Goal: Information Seeking & Learning: Stay updated

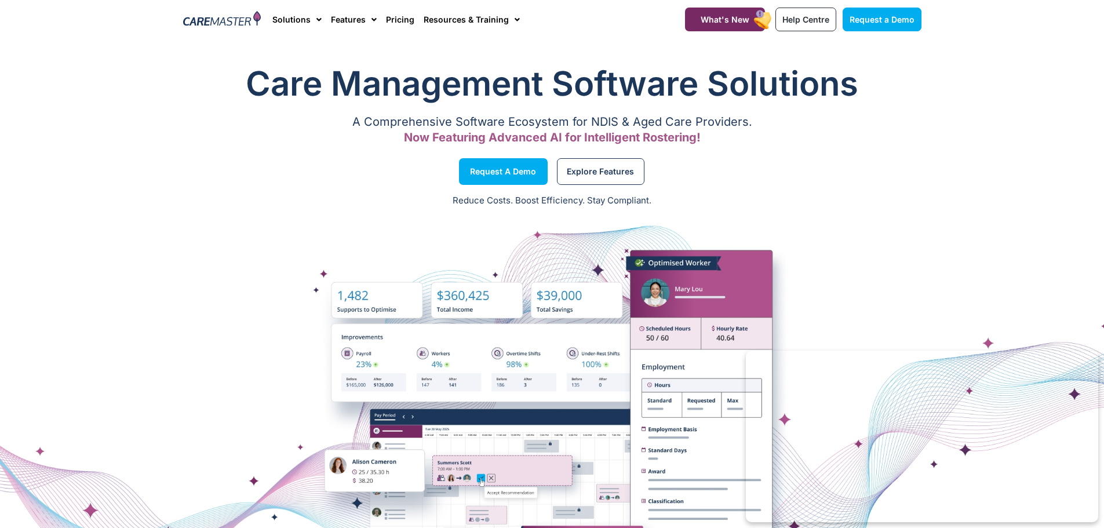
click at [606, 185] on div "Explore Features" at bounding box center [739, 172] width 375 height 44
click at [625, 171] on span "Explore Features" at bounding box center [600, 172] width 67 height 6
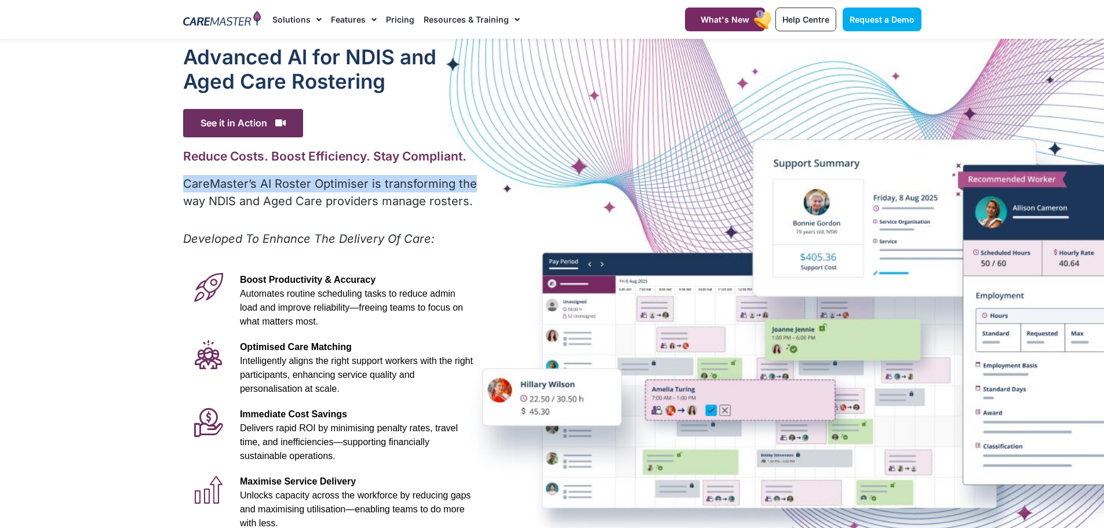
drag, startPoint x: 184, startPoint y: 179, endPoint x: 487, endPoint y: 188, distance: 303.3
click at [487, 188] on div "Advanced Al for NDIS and Aged Care Rostering See it in Action Video Player [URL…" at bounding box center [552, 324] width 750 height 570
click at [335, 224] on div "Advanced Al for NDIS and Aged Care Rostering See it in Action Video Player [URL…" at bounding box center [331, 324] width 308 height 570
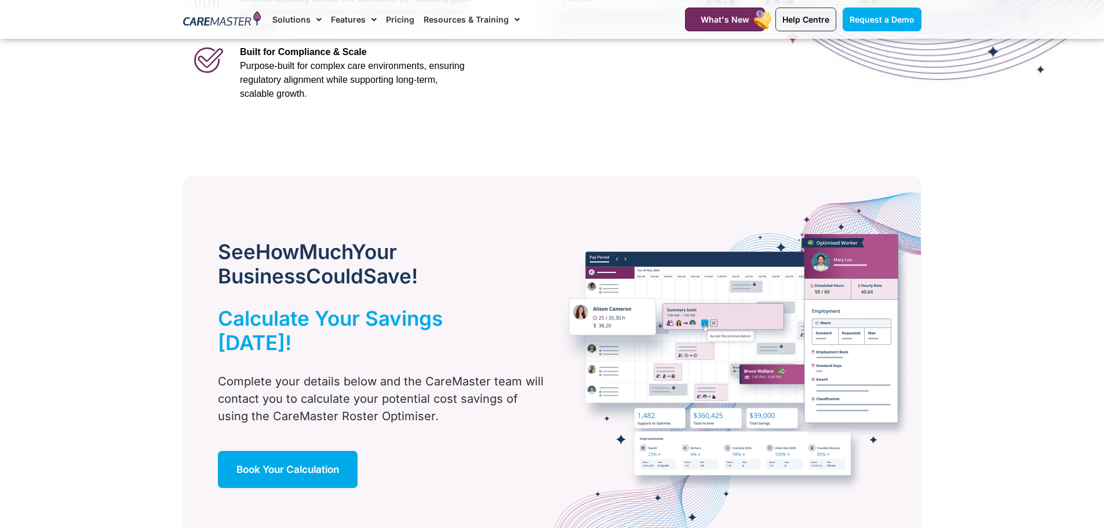
scroll to position [580, 0]
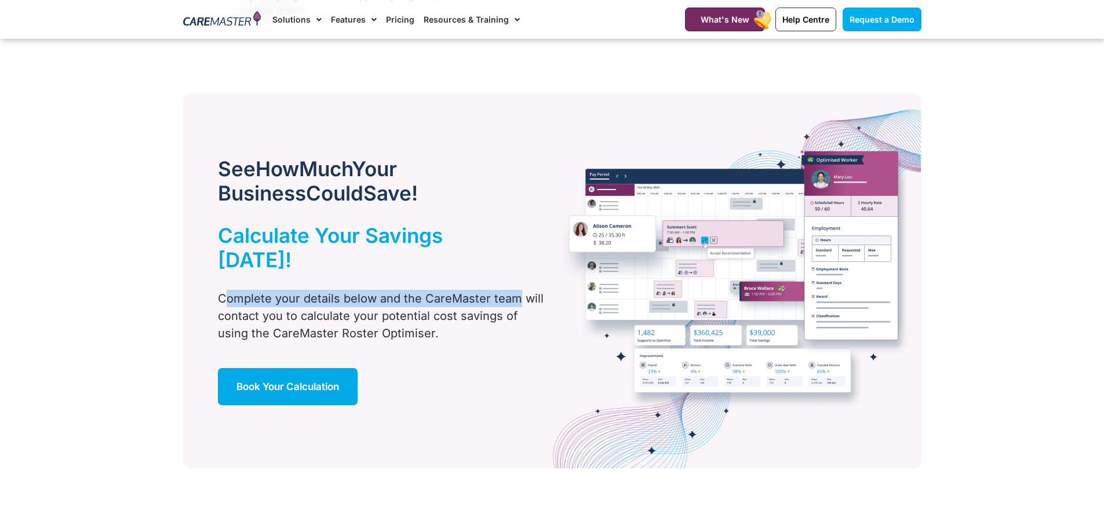
drag, startPoint x: 223, startPoint y: 272, endPoint x: 512, endPoint y: 270, distance: 289.2
click at [512, 290] on p "Complete your details below and the CareMaster team will contact you to calcula…" at bounding box center [381, 316] width 327 height 52
click at [468, 297] on p "Complete your details below and the CareMaster team will contact you to calcula…" at bounding box center [381, 316] width 327 height 52
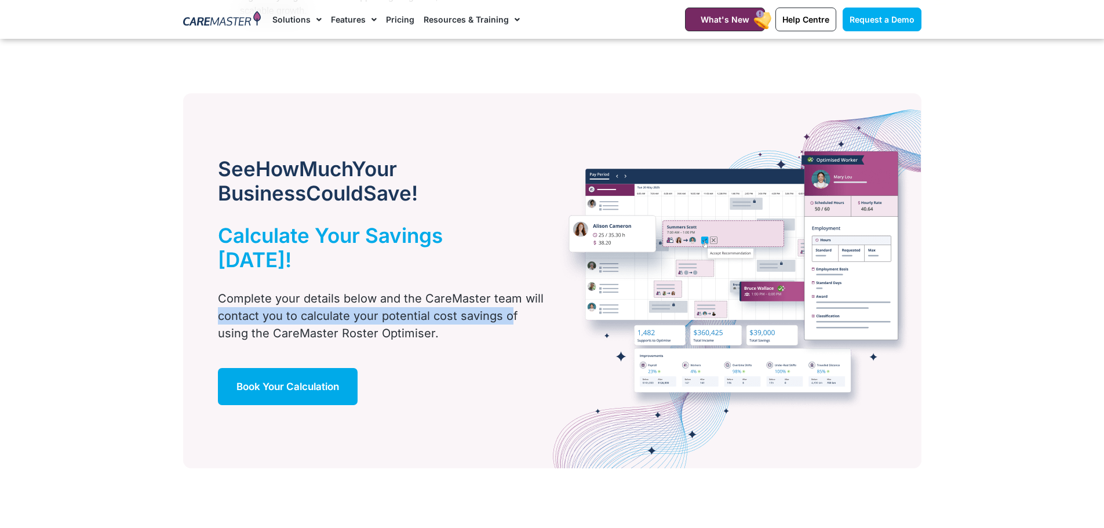
drag, startPoint x: 217, startPoint y: 288, endPoint x: 508, endPoint y: 292, distance: 291.0
click at [508, 292] on div "Complete your details below and the CareMaster team will contact you to calcula…" at bounding box center [364, 316] width 362 height 52
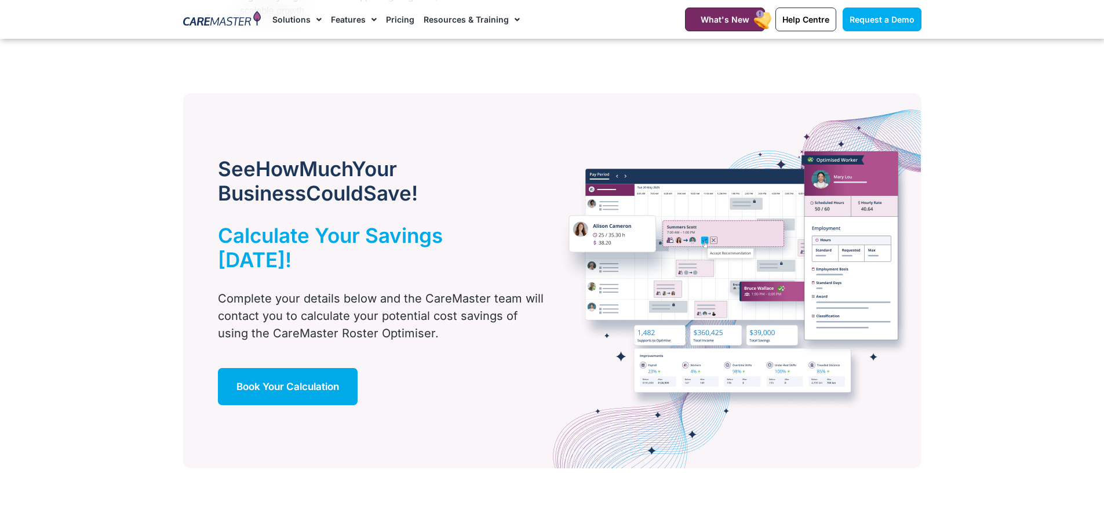
click at [459, 302] on p "Complete your details below and the CareMaster team will contact you to calcula…" at bounding box center [381, 316] width 327 height 52
drag, startPoint x: 526, startPoint y: 272, endPoint x: 445, endPoint y: 278, distance: 80.8
click at [515, 290] on p "Complete your details below and the CareMaster team will contact you to calcula…" at bounding box center [381, 316] width 327 height 52
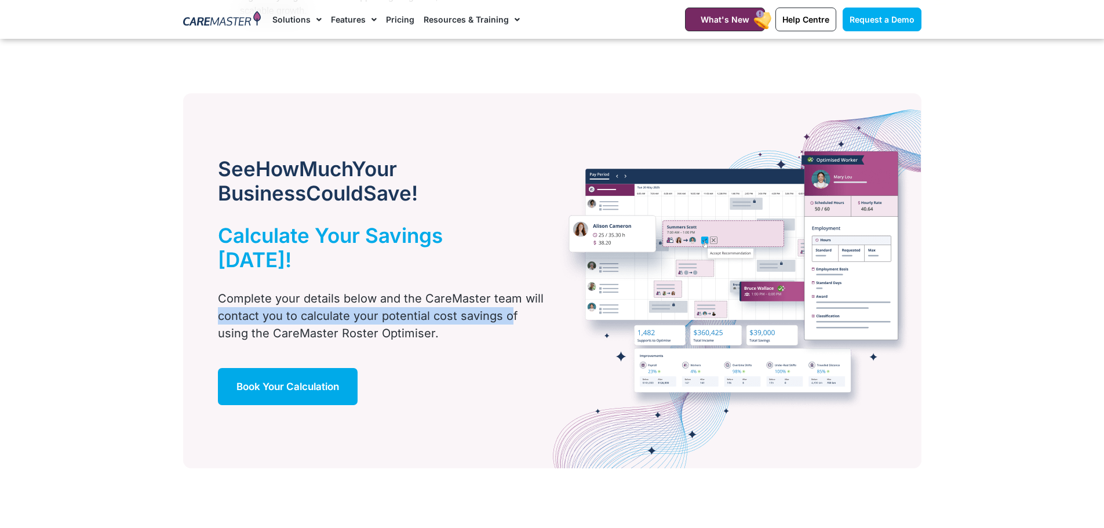
drag, startPoint x: 212, startPoint y: 293, endPoint x: 508, endPoint y: 298, distance: 296.8
click at [508, 298] on div "Complete your details below and the CareMaster team will contact you to calcula…" at bounding box center [364, 316] width 362 height 52
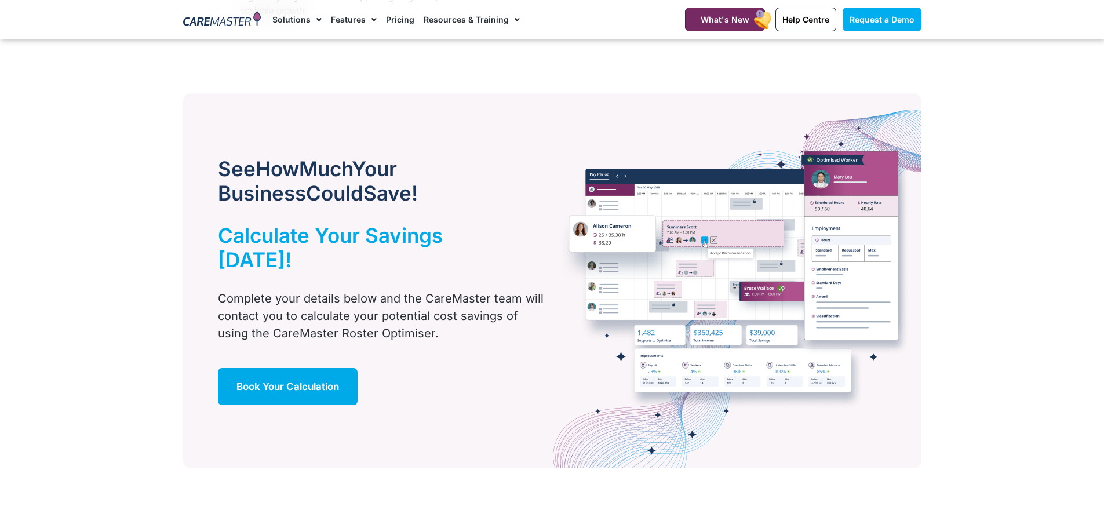
click at [465, 310] on p "Complete your details below and the CareMaster team will contact you to calcula…" at bounding box center [381, 316] width 327 height 52
drag, startPoint x: 224, startPoint y: 304, endPoint x: 487, endPoint y: 308, distance: 263.8
click at [487, 308] on p "Complete your details below and the CareMaster team will contact you to calcula…" at bounding box center [381, 316] width 327 height 52
click at [486, 339] on div "See How Much Your Business Could Save! Calculate Your Savings [DATE]! Complete …" at bounding box center [364, 280] width 362 height 375
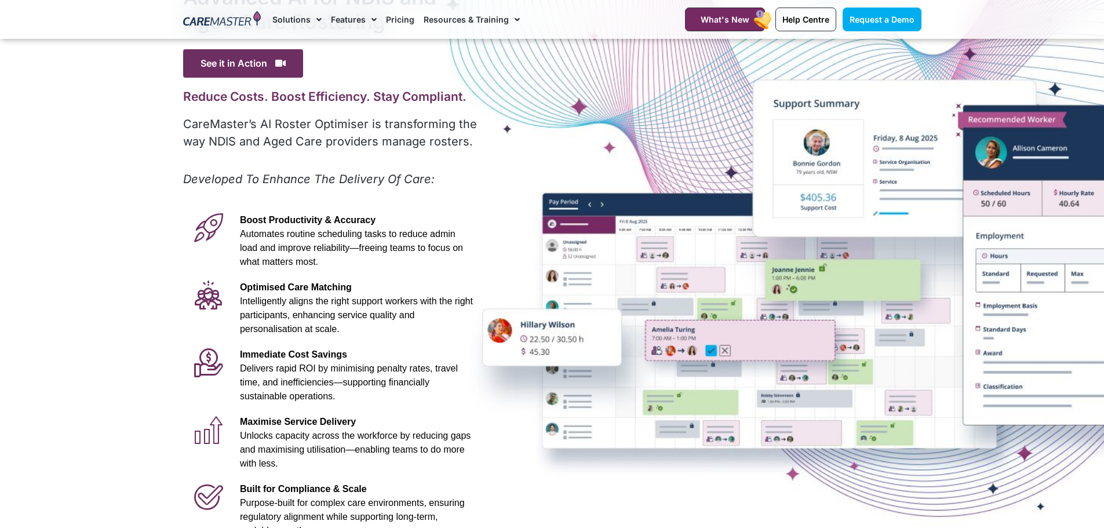
scroll to position [0, 0]
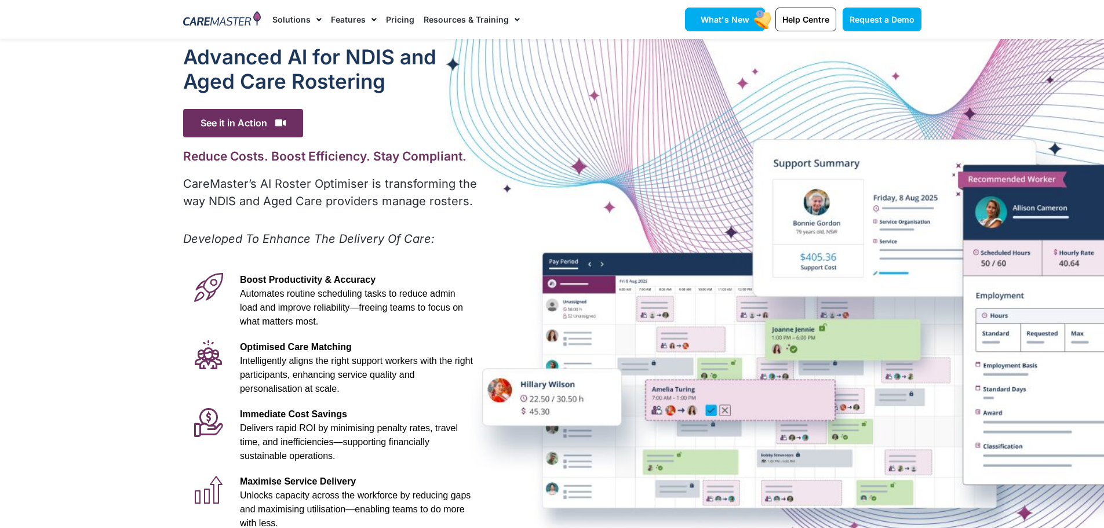
click at [718, 21] on span "What's New" at bounding box center [725, 19] width 49 height 10
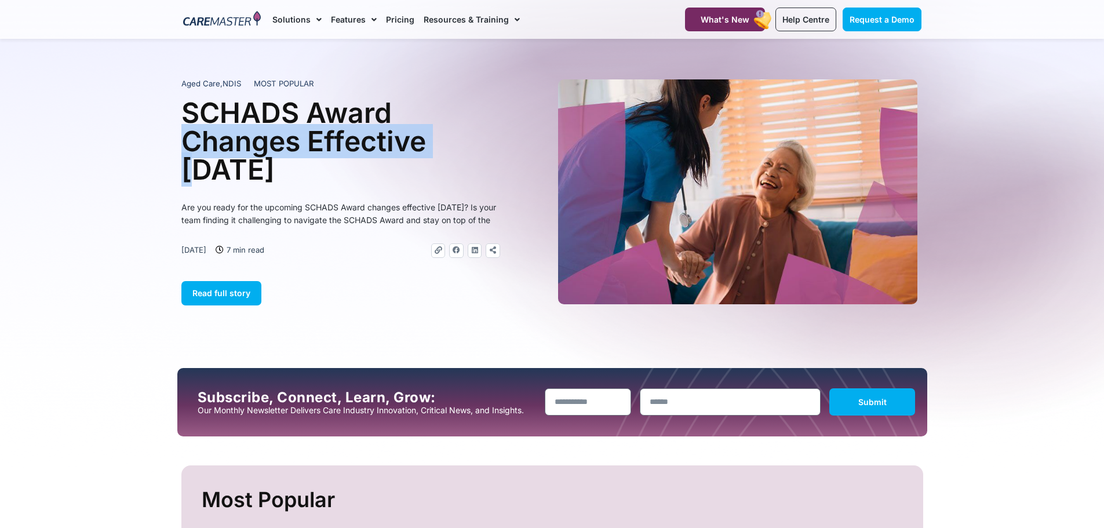
drag, startPoint x: 180, startPoint y: 142, endPoint x: 508, endPoint y: 140, distance: 328.1
click at [508, 140] on section "Aged Care , NDIS MOST POPULAR SCHADS Award Changes Effective 1 January 2025 Are…" at bounding box center [552, 192] width 1104 height 236
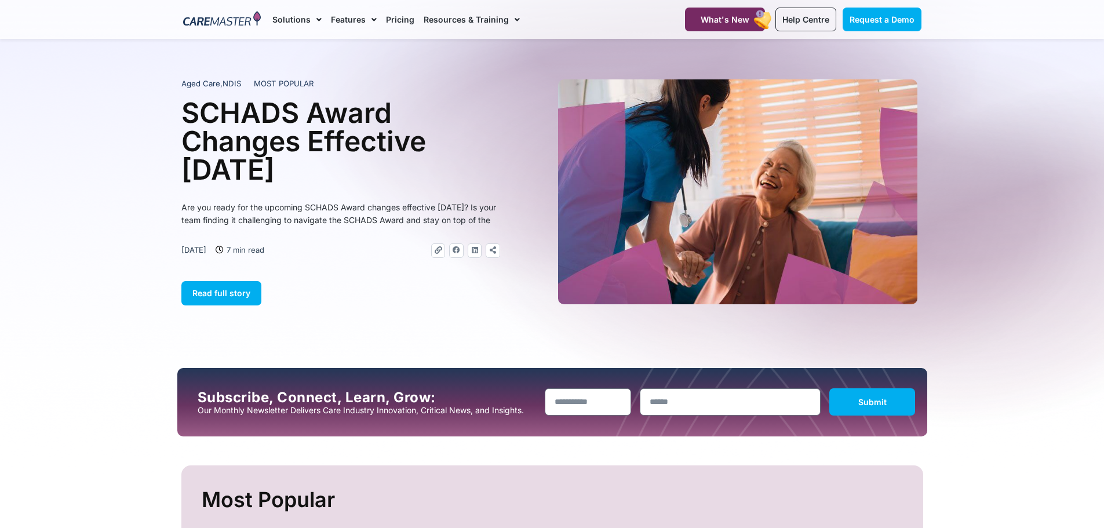
click at [338, 195] on div "Aged Care , NDIS MOST POPULAR SCHADS Award Changes Effective 1 January 2025 Are…" at bounding box center [366, 192] width 371 height 236
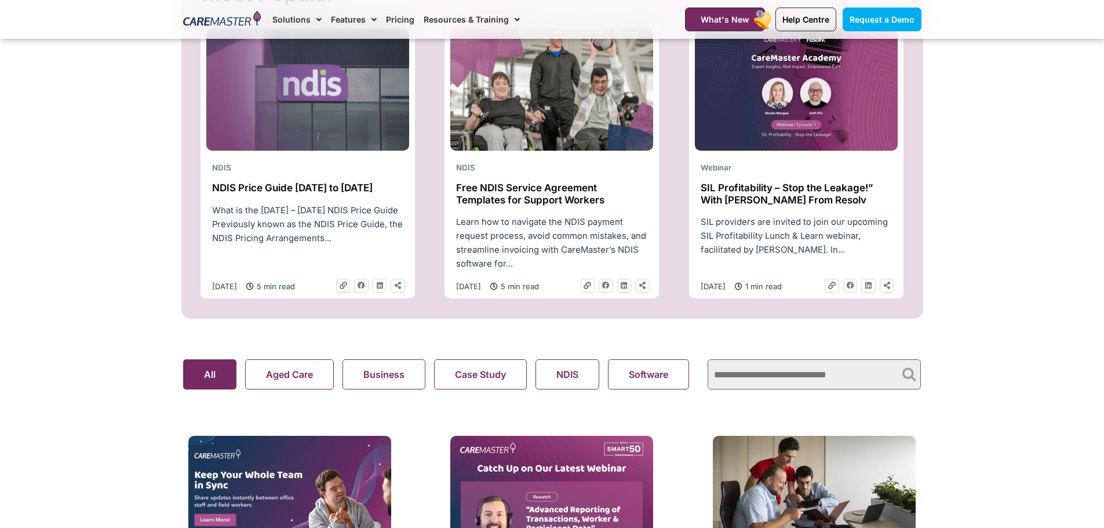
scroll to position [522, 0]
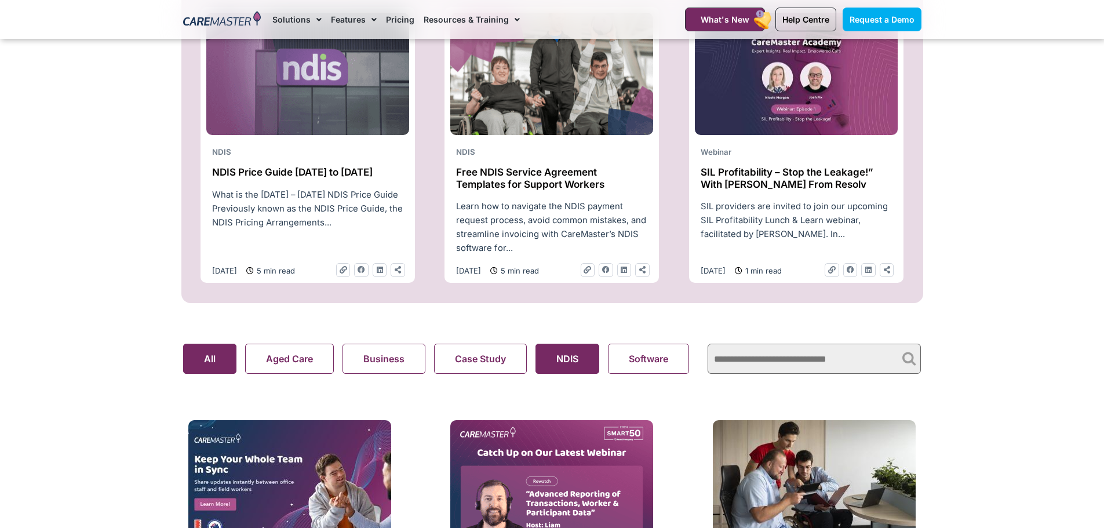
click at [563, 369] on button "NDIS" at bounding box center [568, 359] width 64 height 30
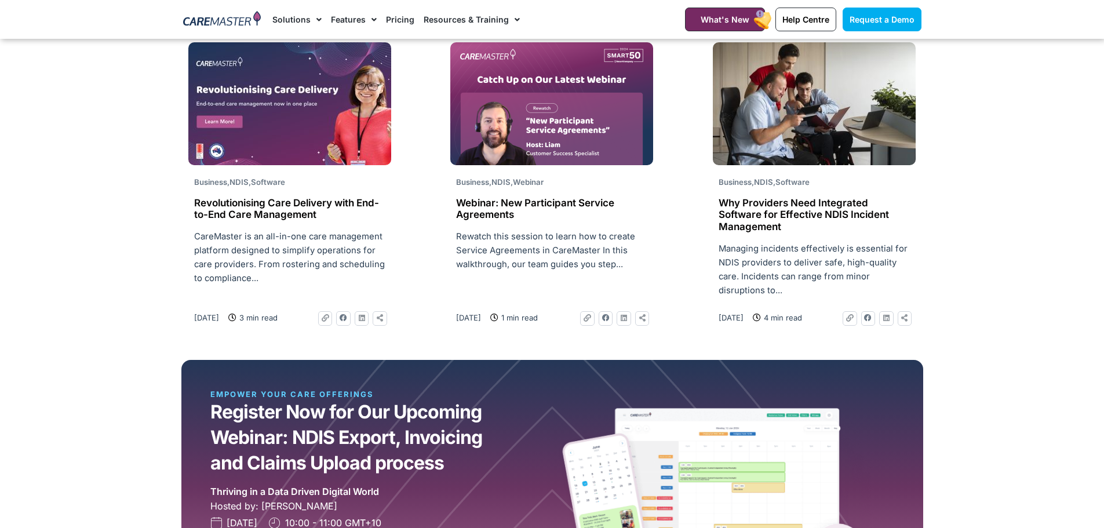
scroll to position [811, 0]
